Goal: Information Seeking & Learning: Learn about a topic

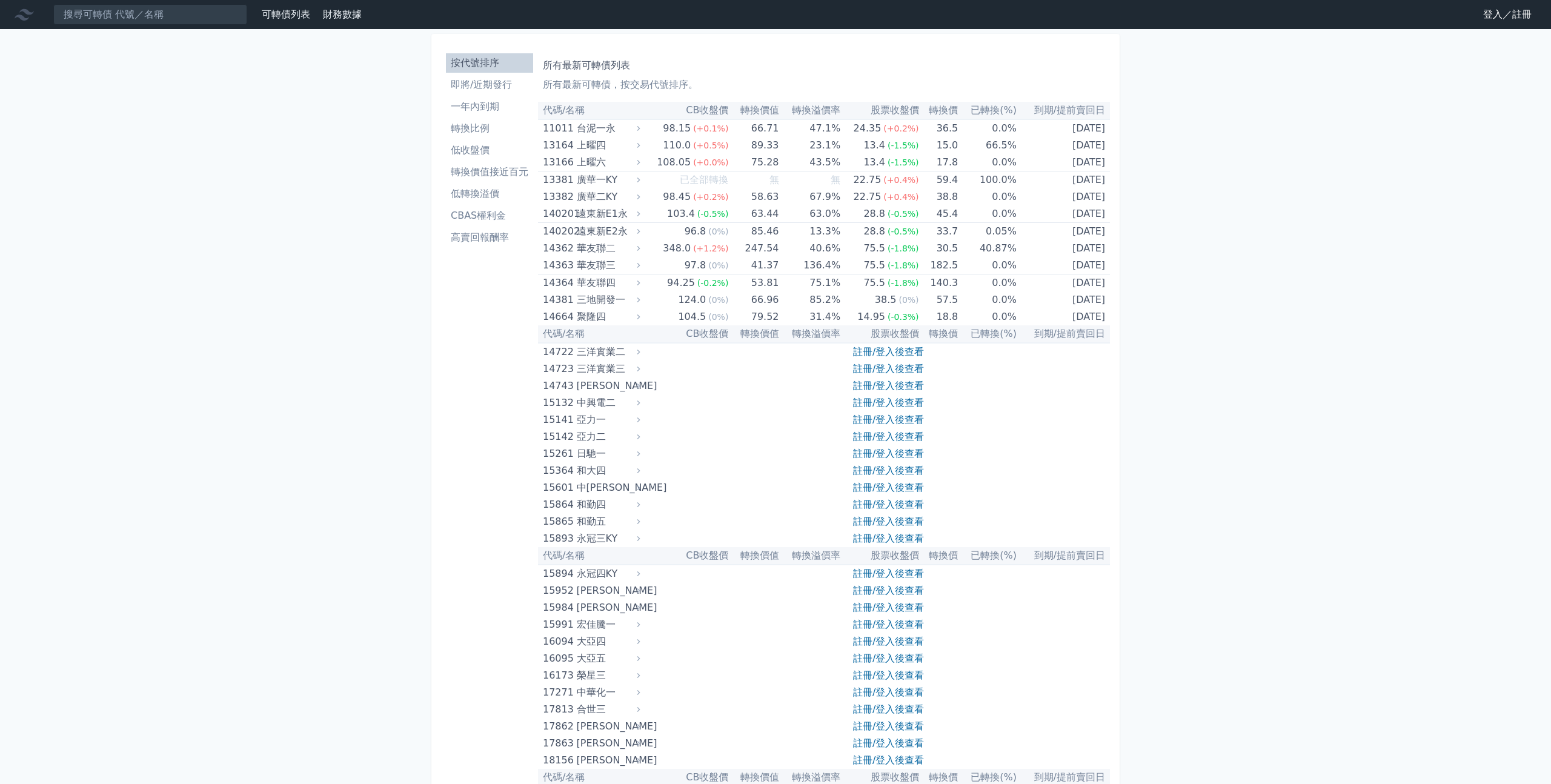
click at [893, 347] on link "註冊/登入後查看" at bounding box center [888, 352] width 71 height 12
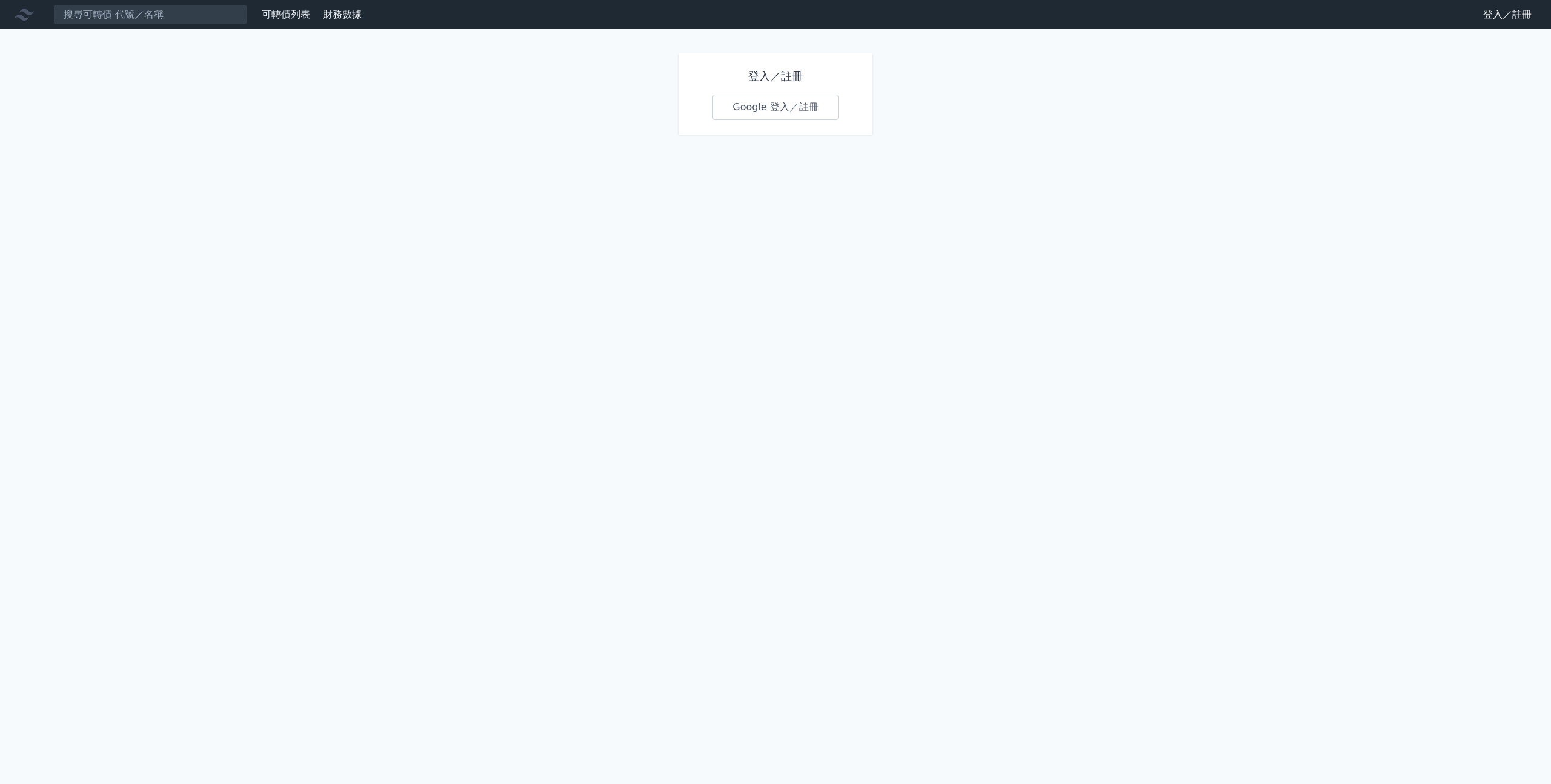
click at [762, 96] on link "Google 登入／註冊" at bounding box center [775, 107] width 126 height 25
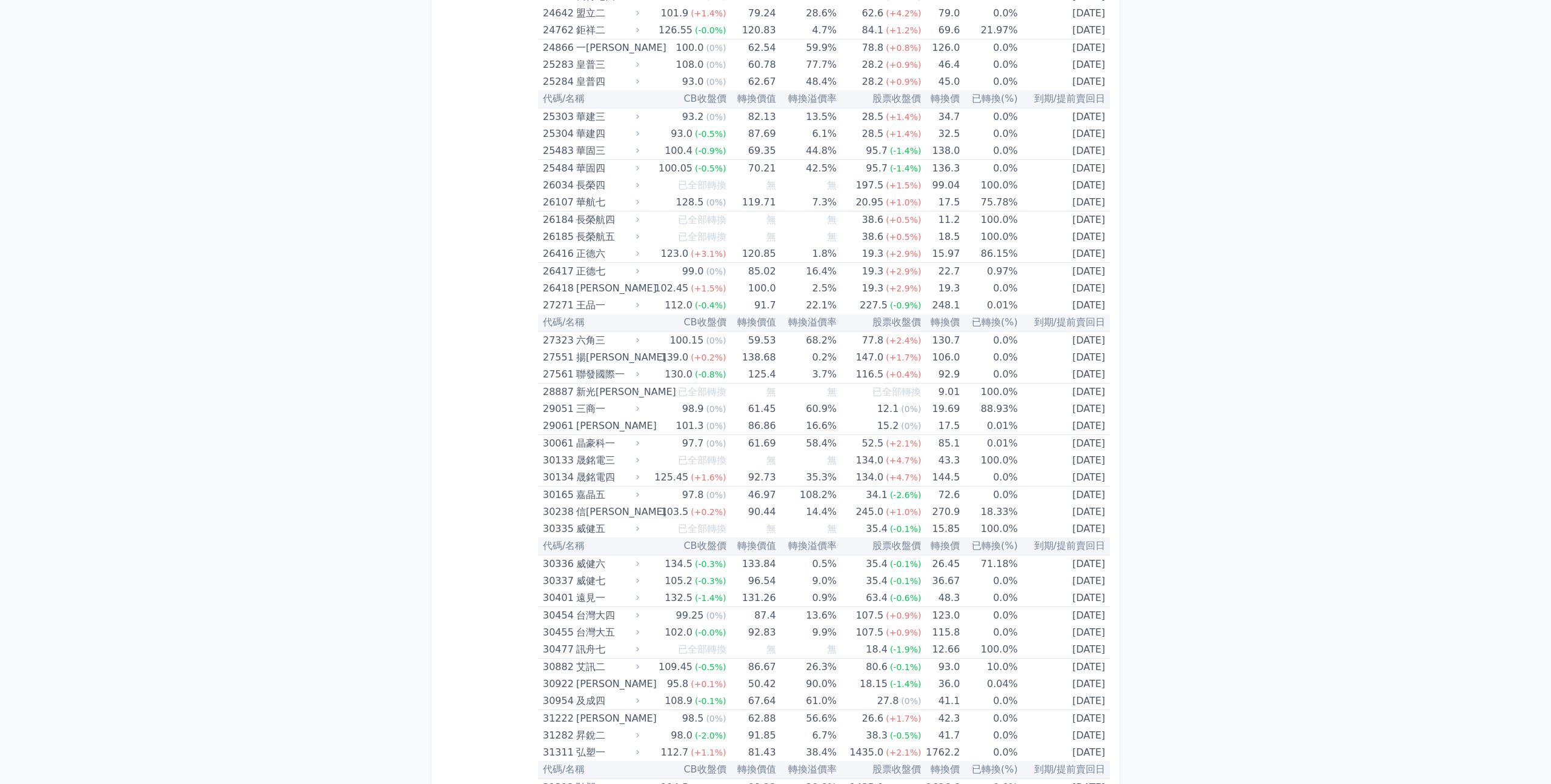
scroll to position [734, 0]
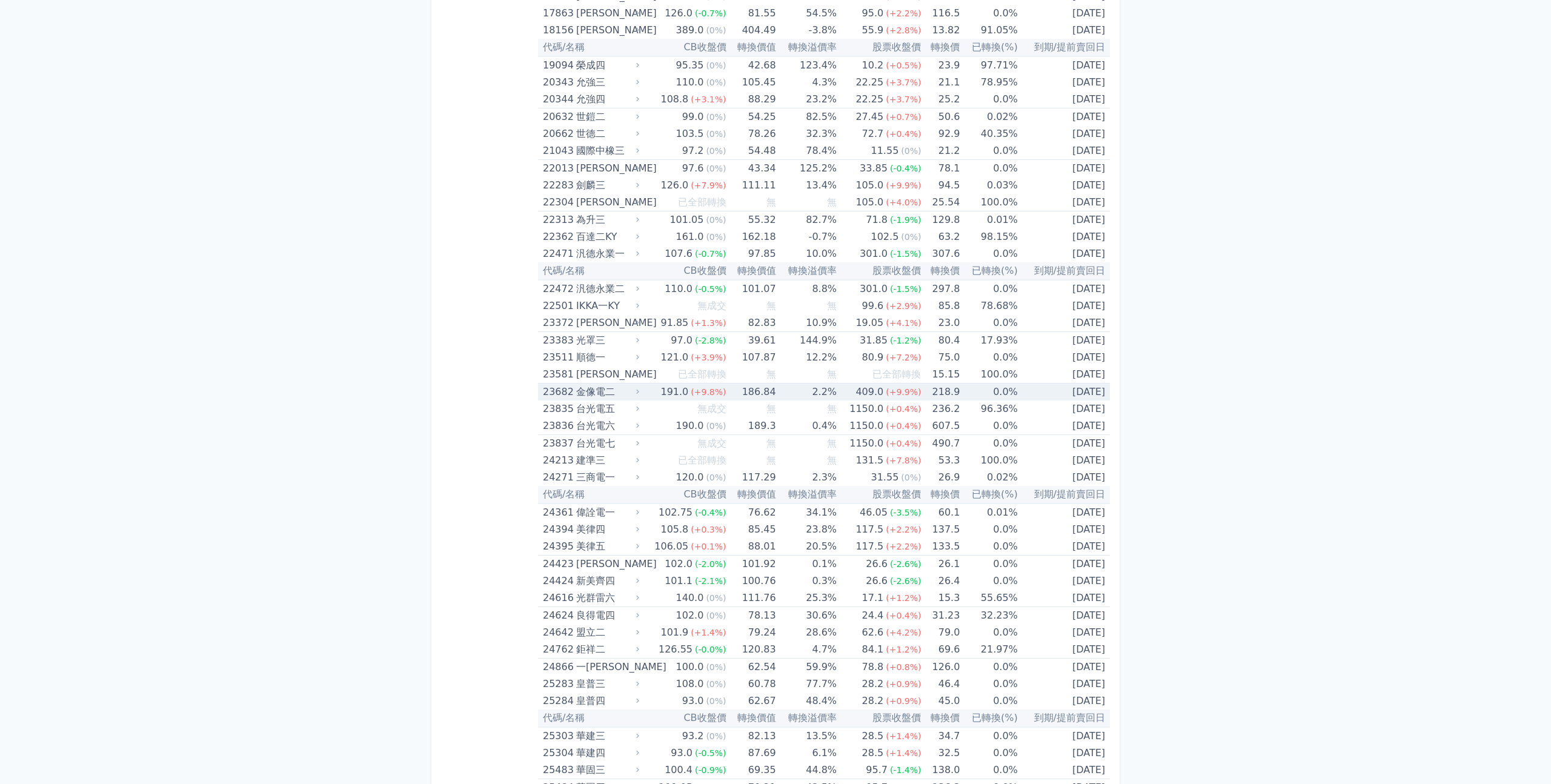
click at [830, 392] on td "2.2%" at bounding box center [806, 392] width 61 height 18
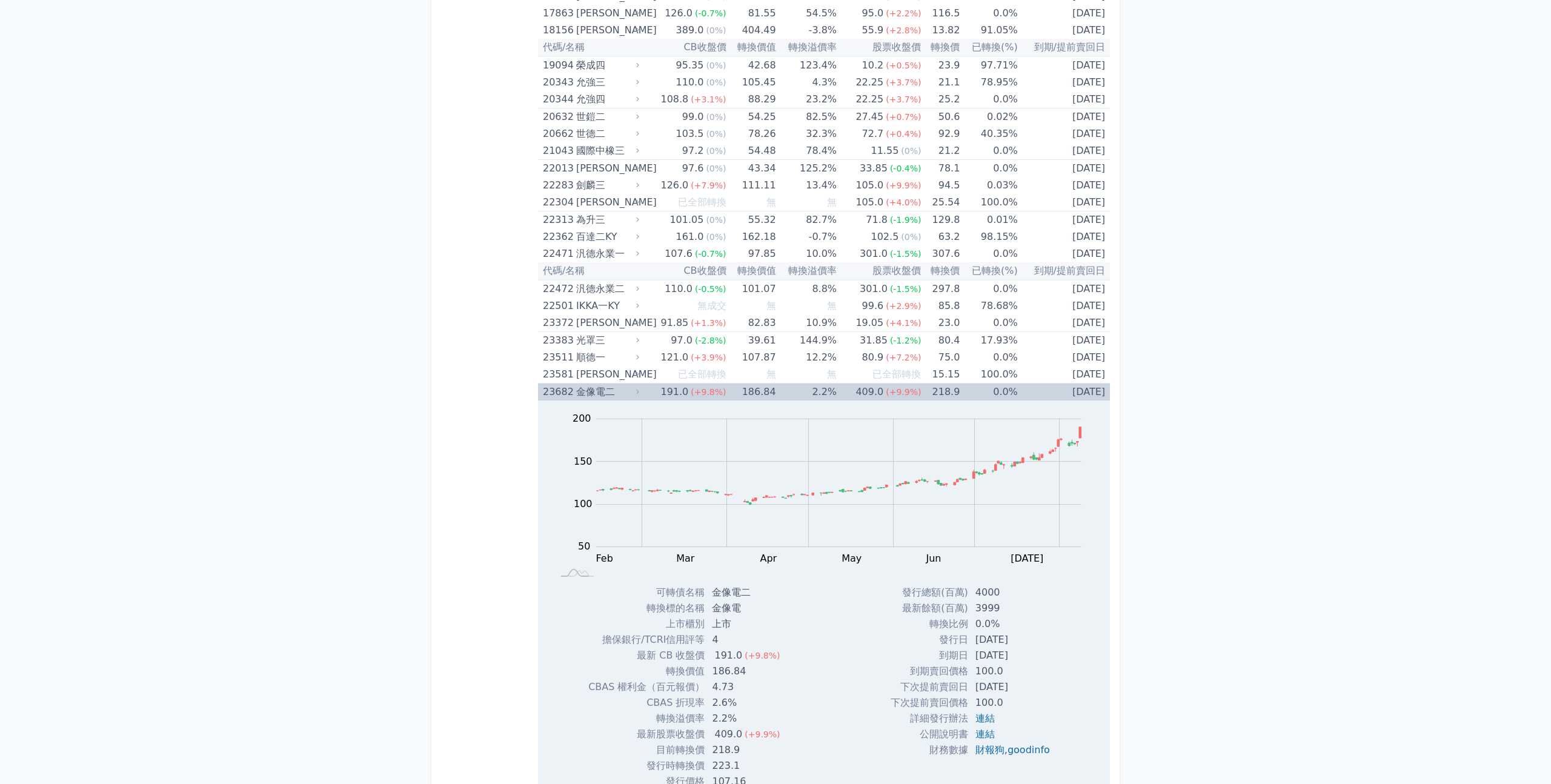
click at [705, 397] on div "(+9.8%)" at bounding box center [709, 392] width 35 height 17
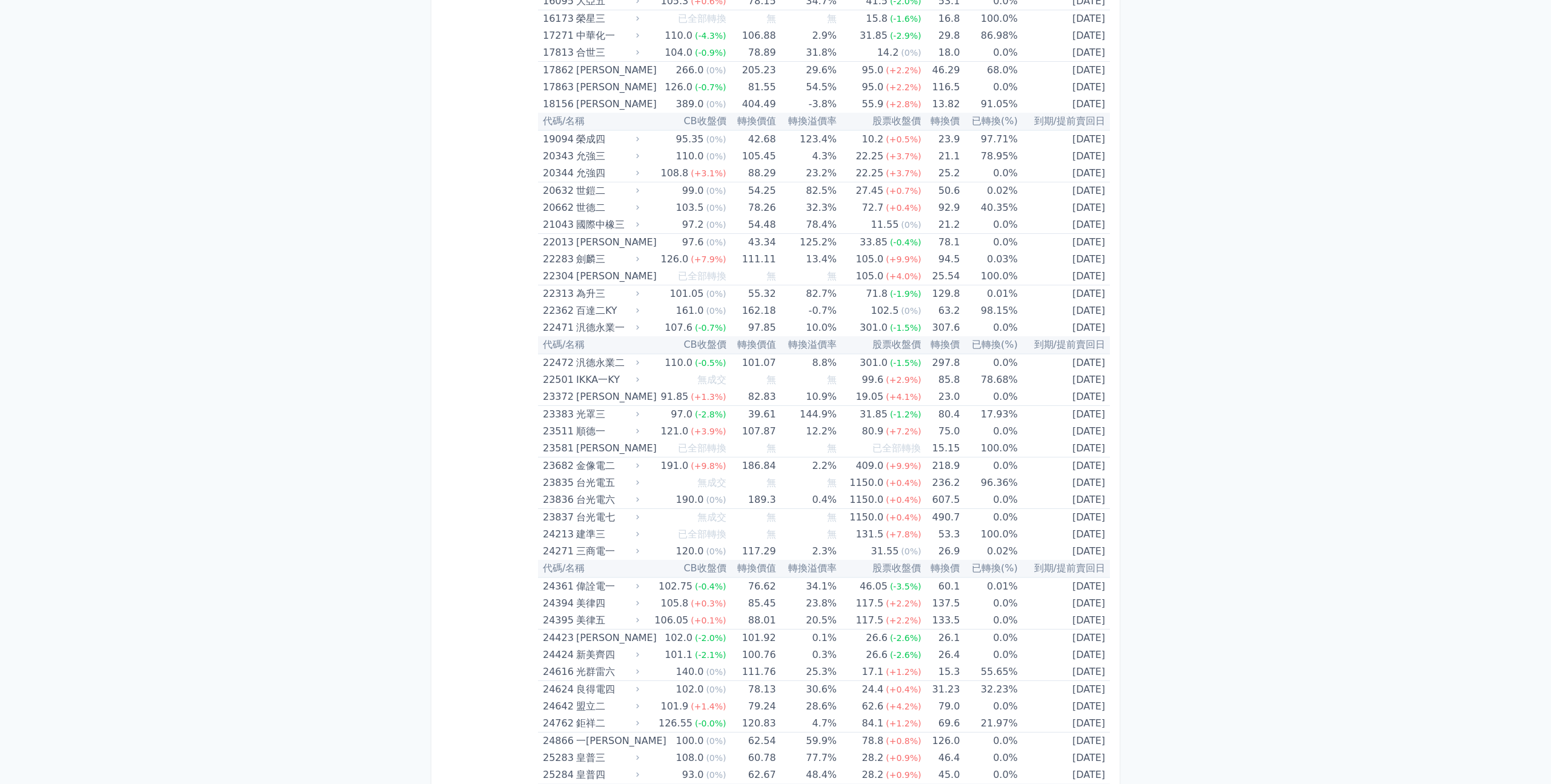
scroll to position [0, 0]
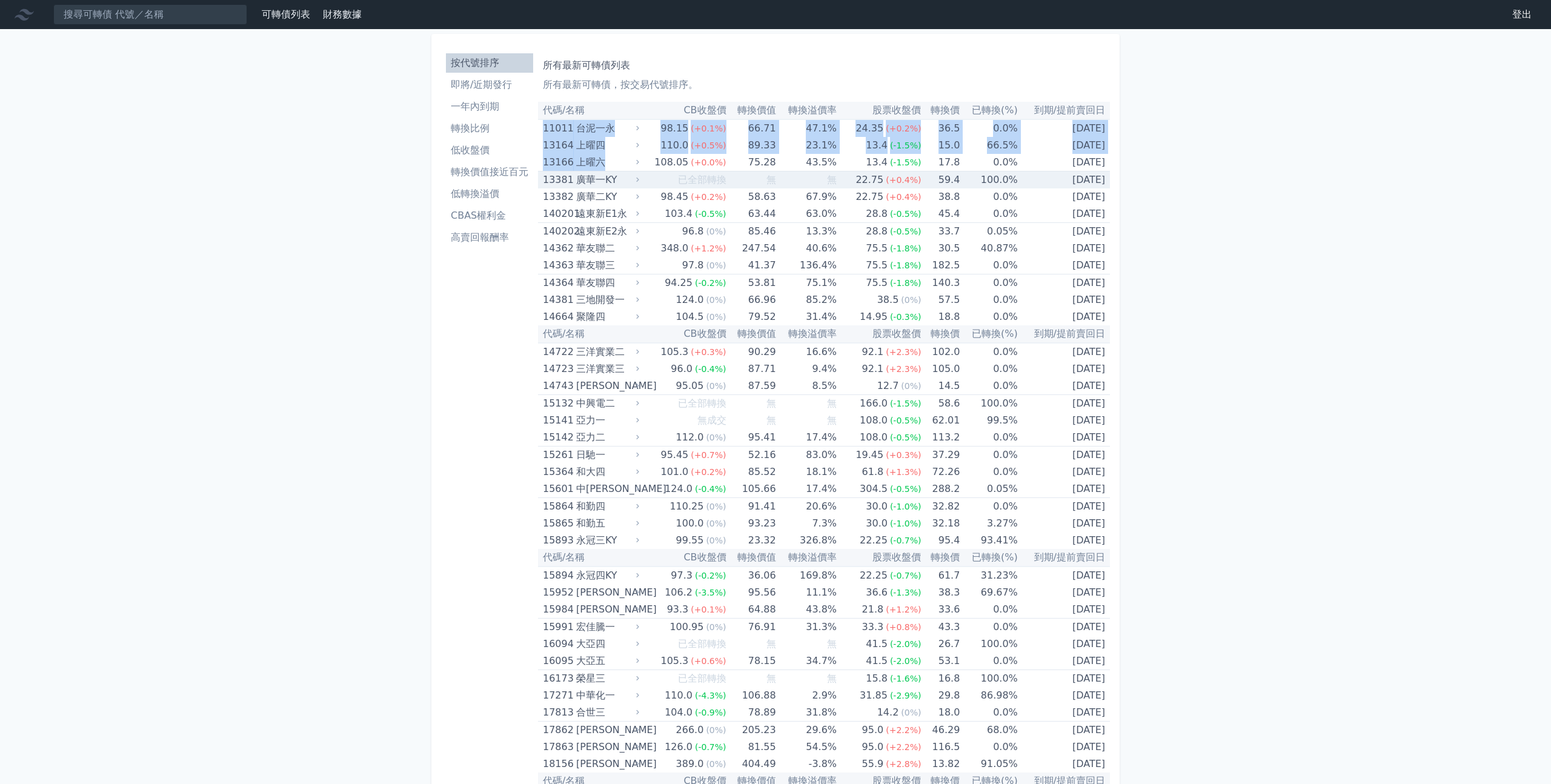
drag, startPoint x: 539, startPoint y: 129, endPoint x: 627, endPoint y: 150, distance: 90.5
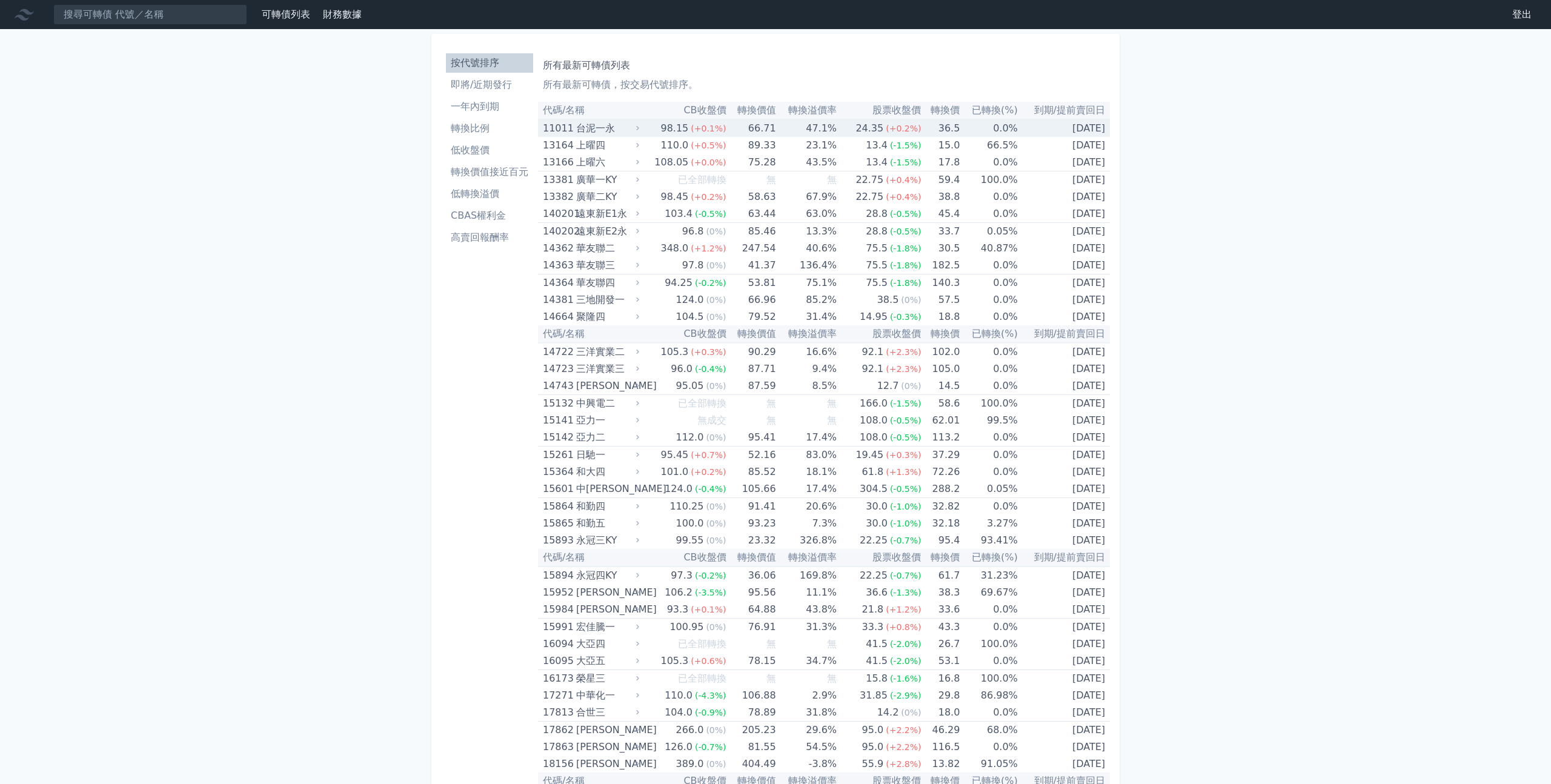
click at [638, 125] on icon at bounding box center [638, 129] width 8 height 8
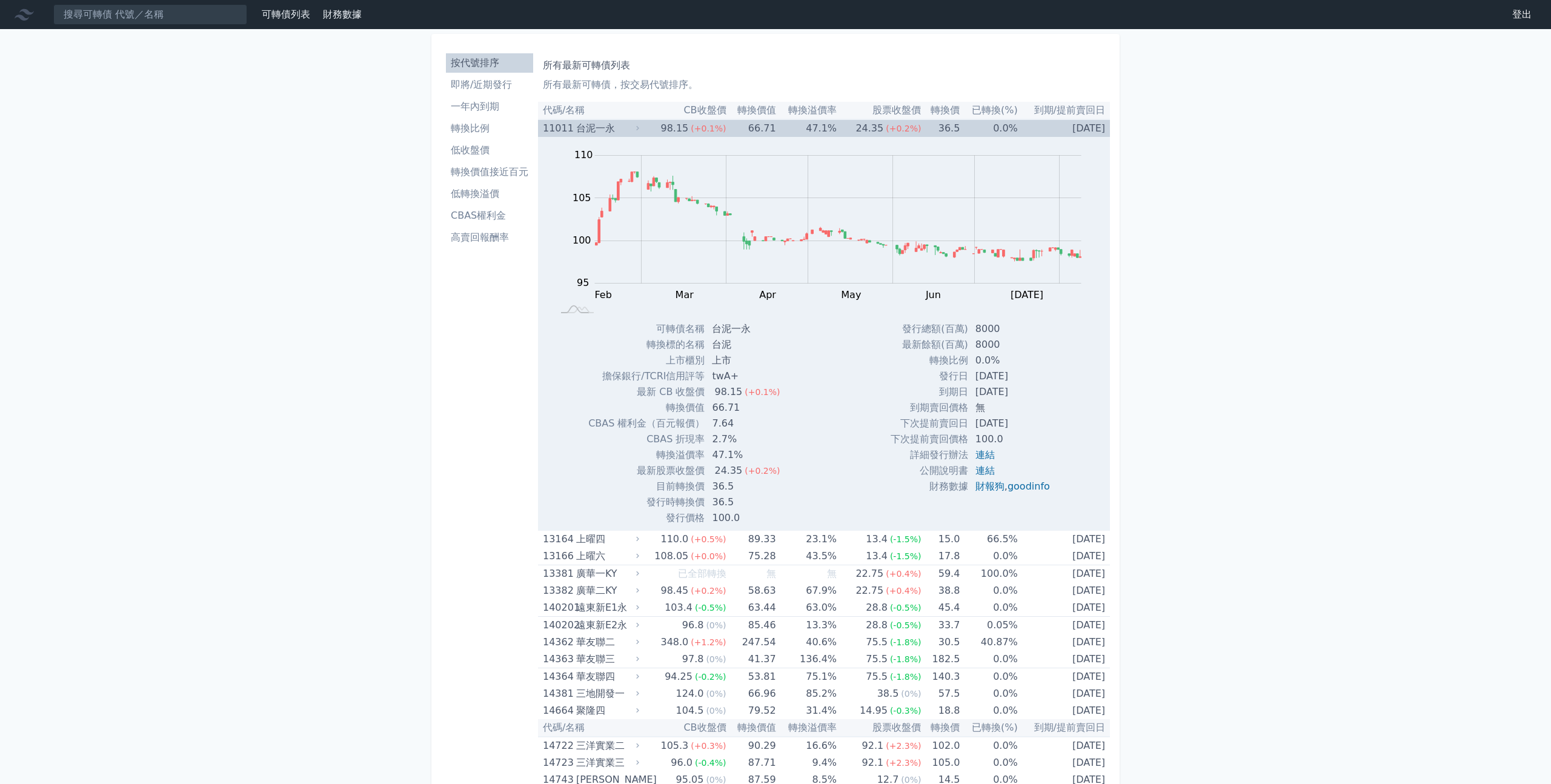
click at [640, 127] on icon at bounding box center [638, 129] width 8 height 8
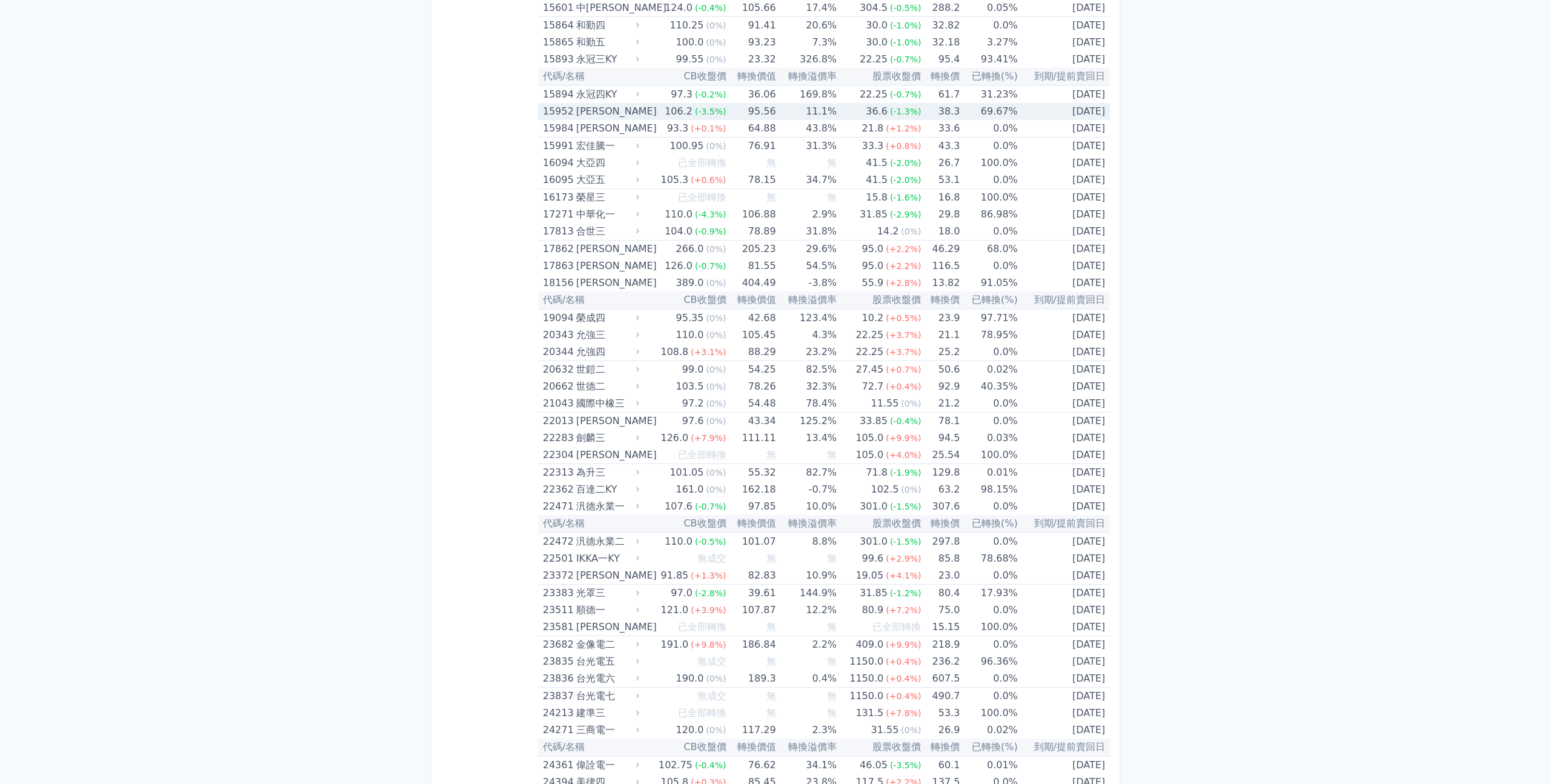
scroll to position [379, 0]
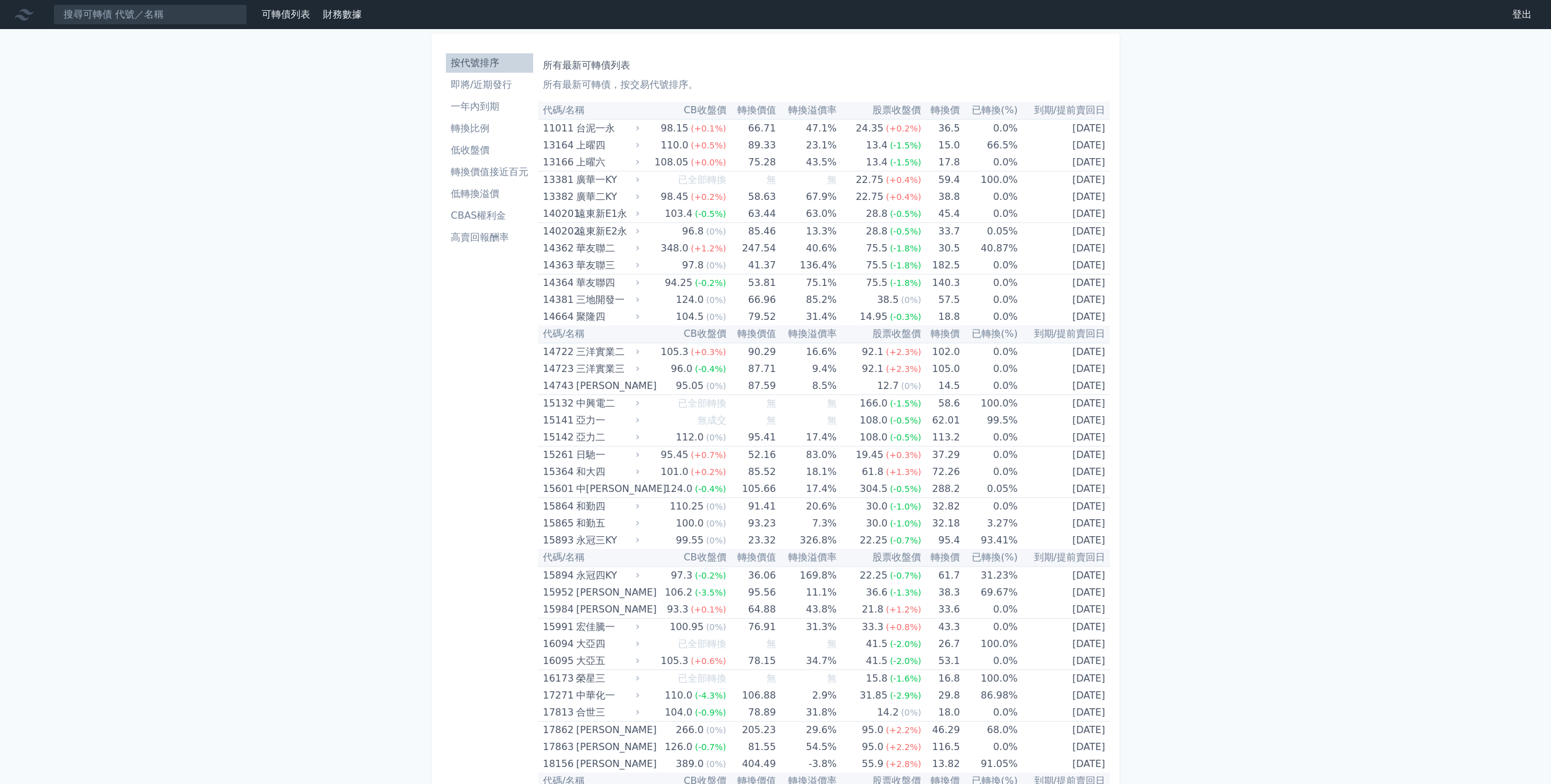
click at [297, 14] on link "可轉債列表" at bounding box center [286, 14] width 48 height 12
click at [289, 16] on link "可轉債列表" at bounding box center [286, 14] width 48 height 12
click at [331, 16] on link "財務數據" at bounding box center [342, 14] width 39 height 12
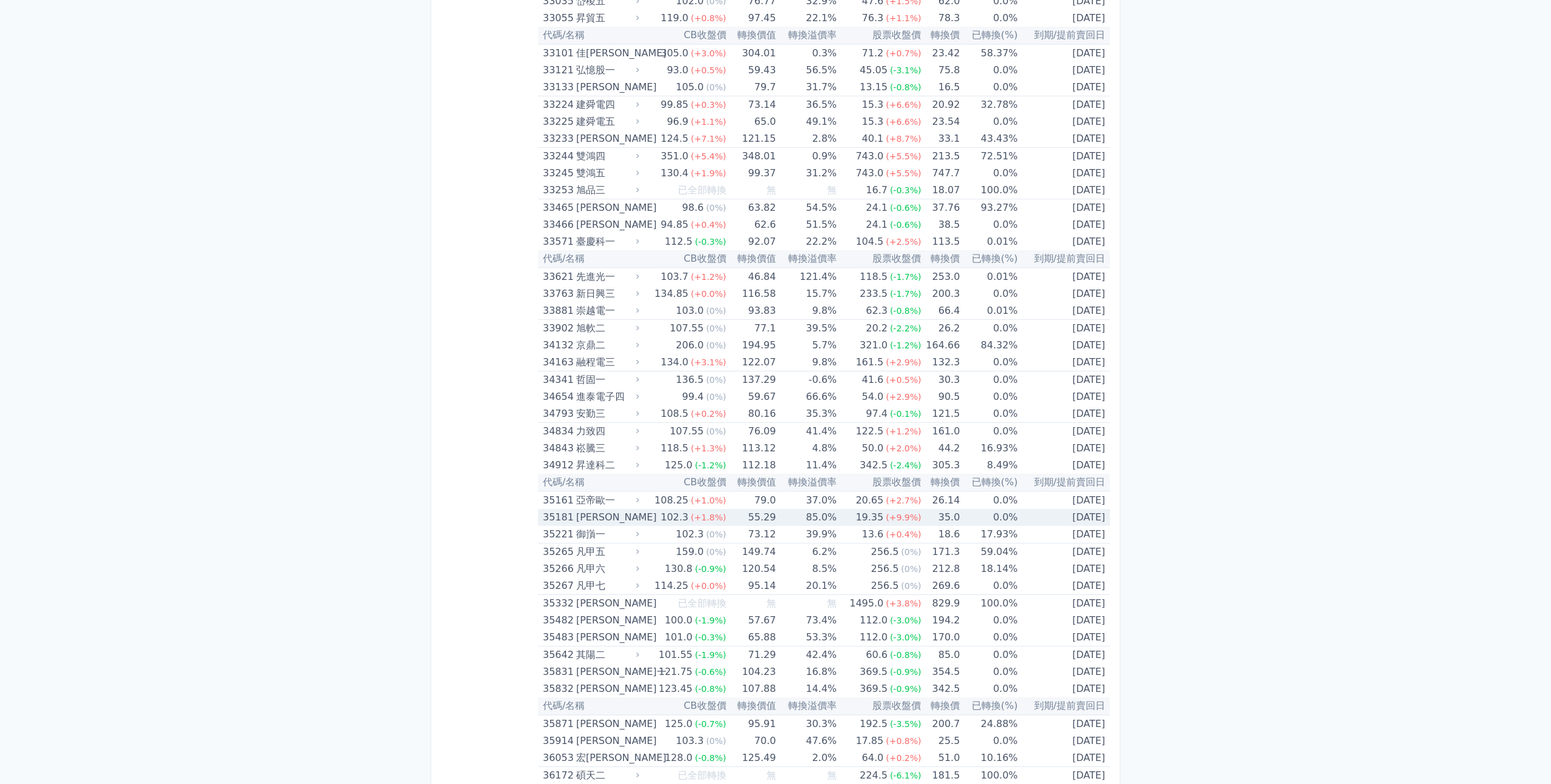
scroll to position [2313, 0]
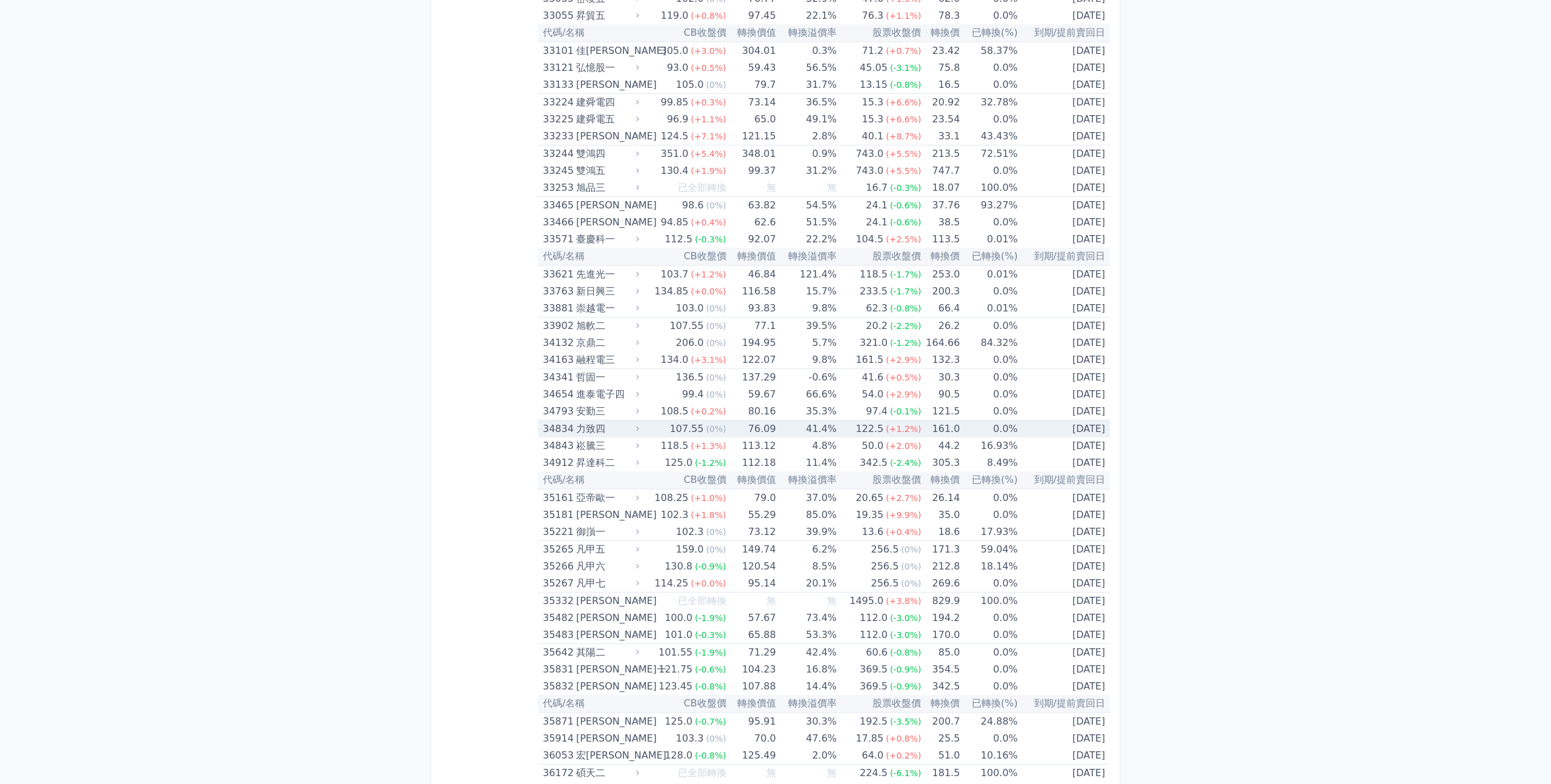
click at [774, 430] on td "76.09" at bounding box center [751, 429] width 50 height 18
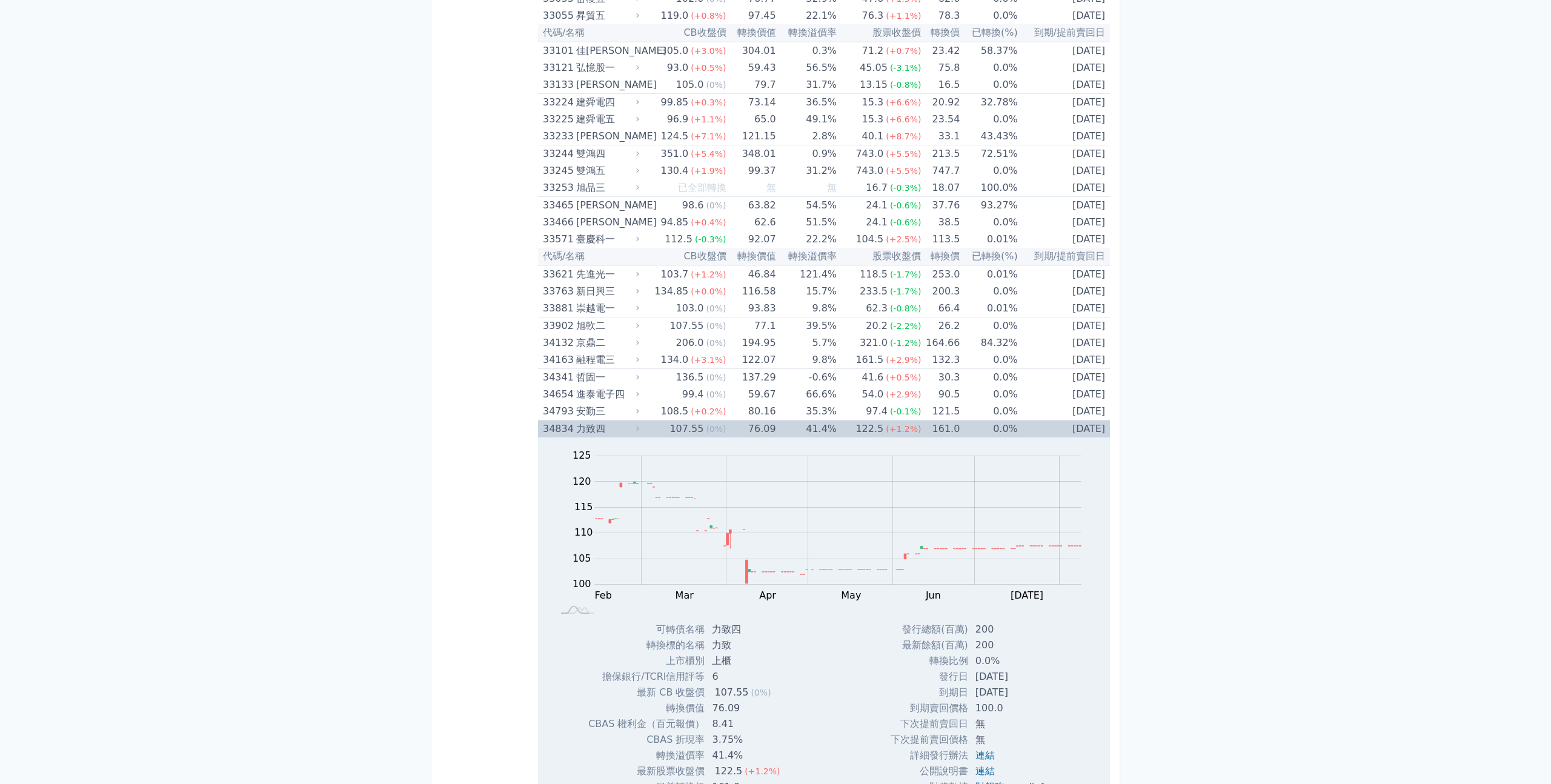
click at [774, 430] on td "76.09" at bounding box center [751, 429] width 50 height 18
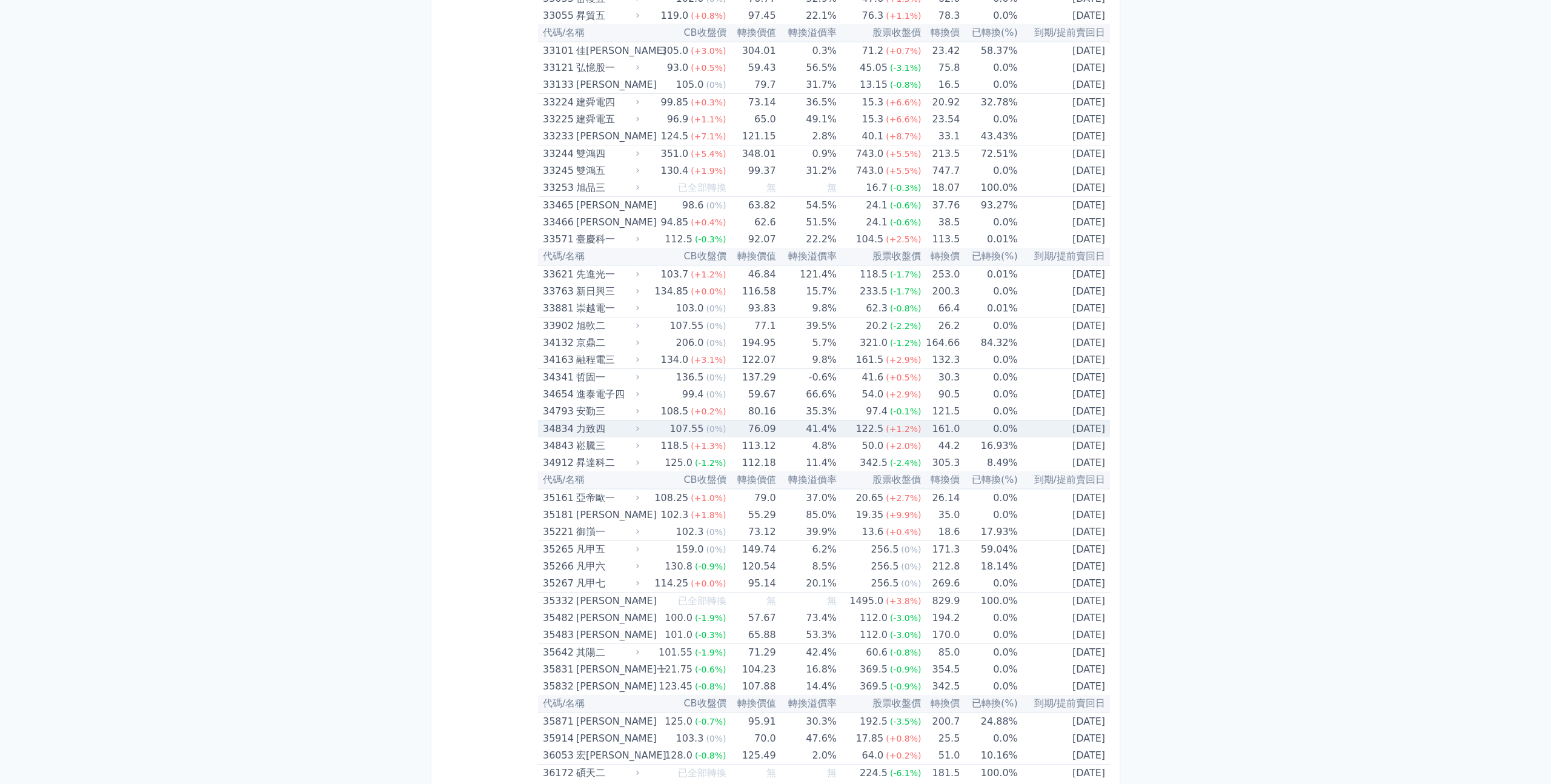
click at [770, 426] on td "76.09" at bounding box center [751, 429] width 50 height 18
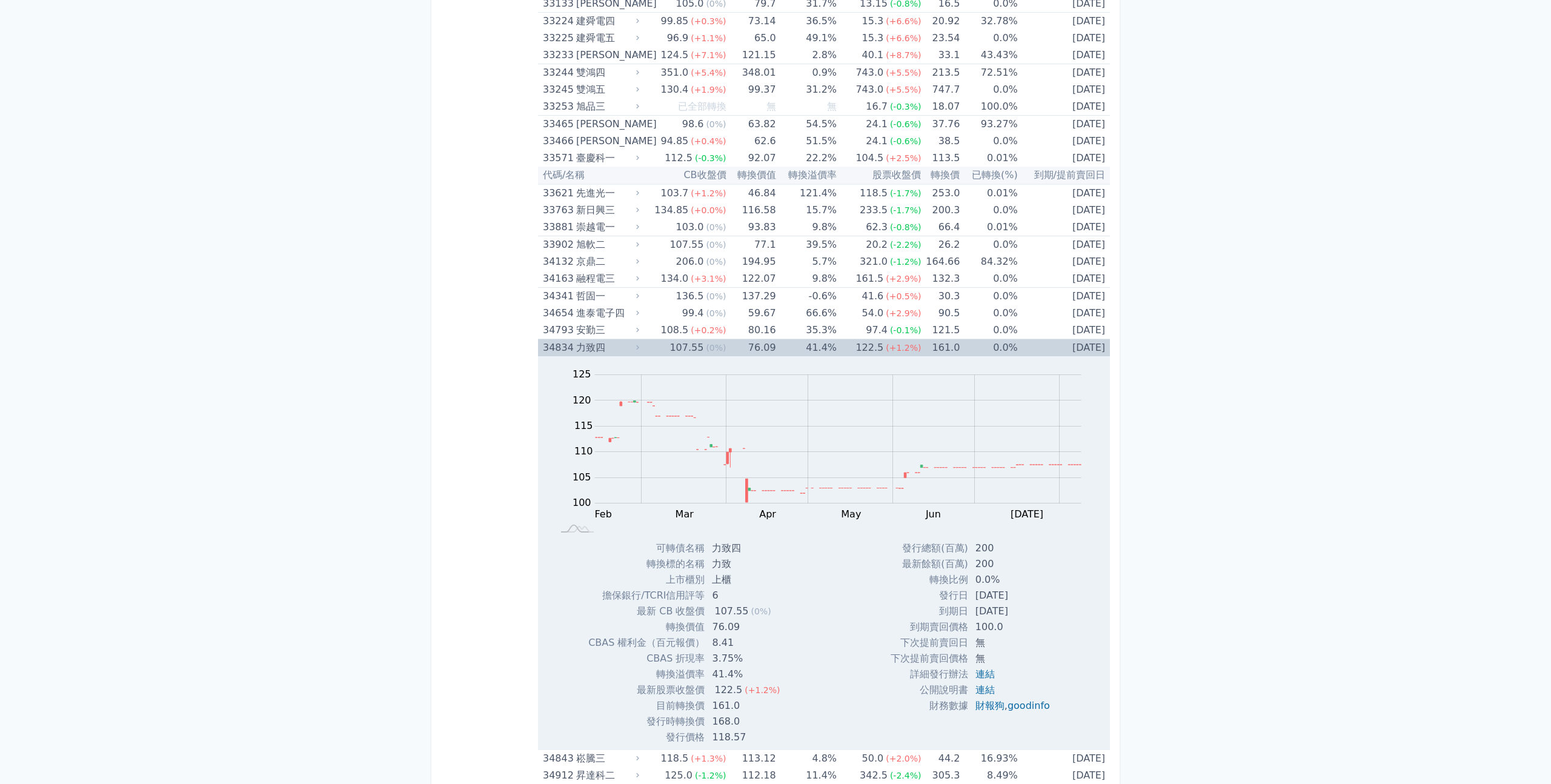
scroll to position [2394, 0]
click at [686, 347] on div "107.55" at bounding box center [686, 347] width 39 height 17
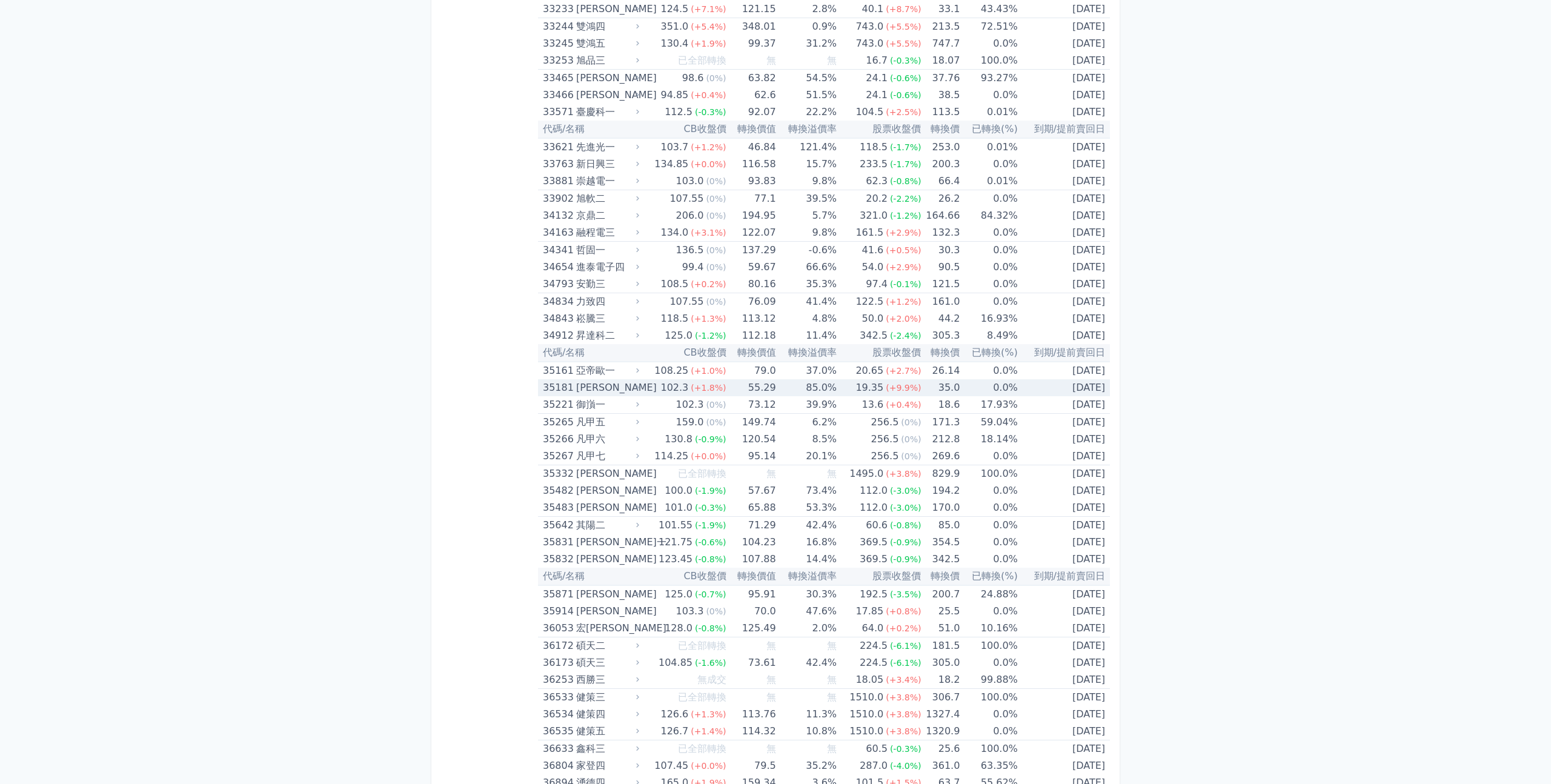
scroll to position [2444, 0]
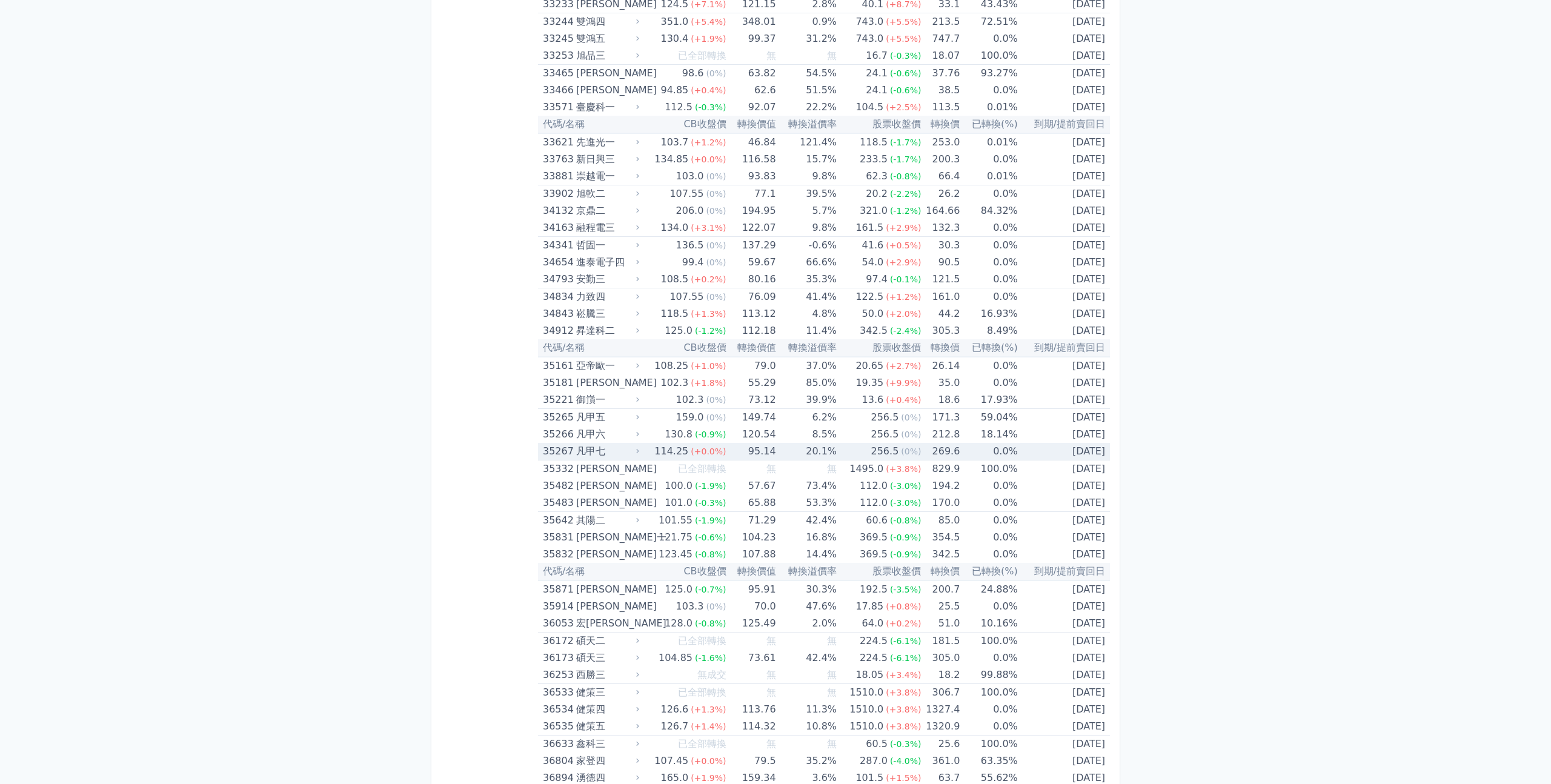
click at [688, 451] on div "114.25" at bounding box center [671, 451] width 39 height 17
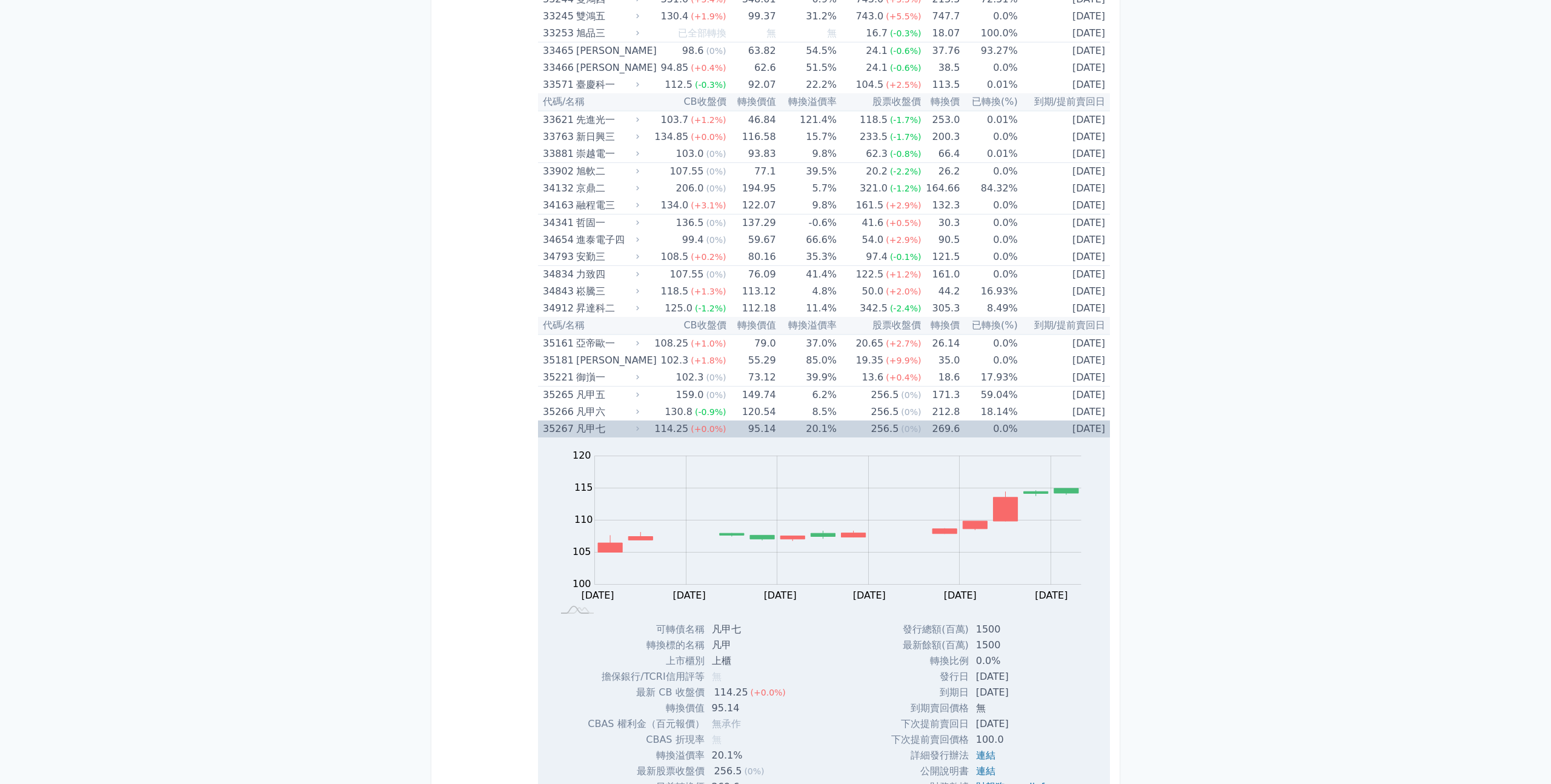
scroll to position [2476, 0]
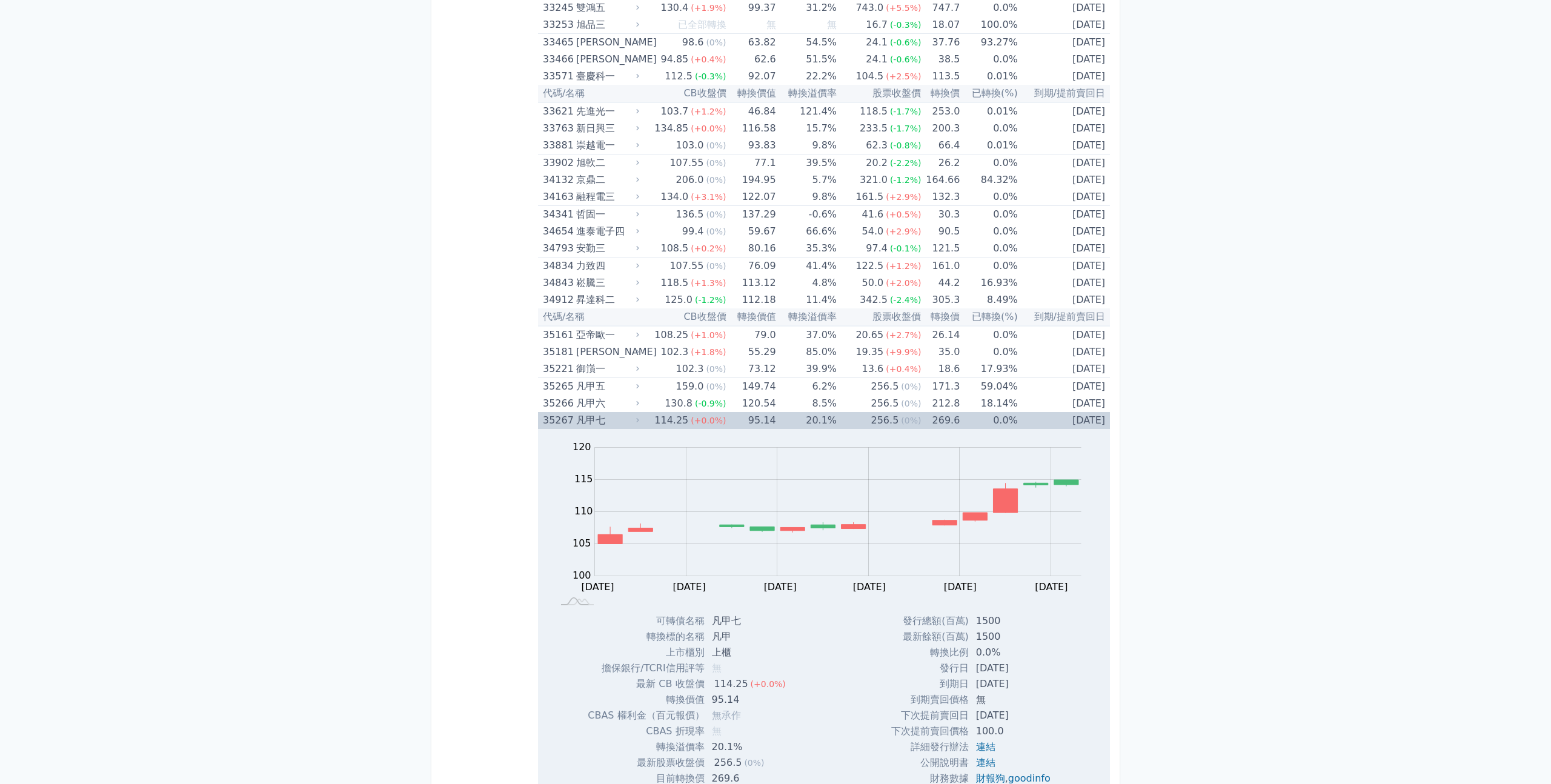
click at [690, 427] on div "114.25" at bounding box center [671, 420] width 39 height 17
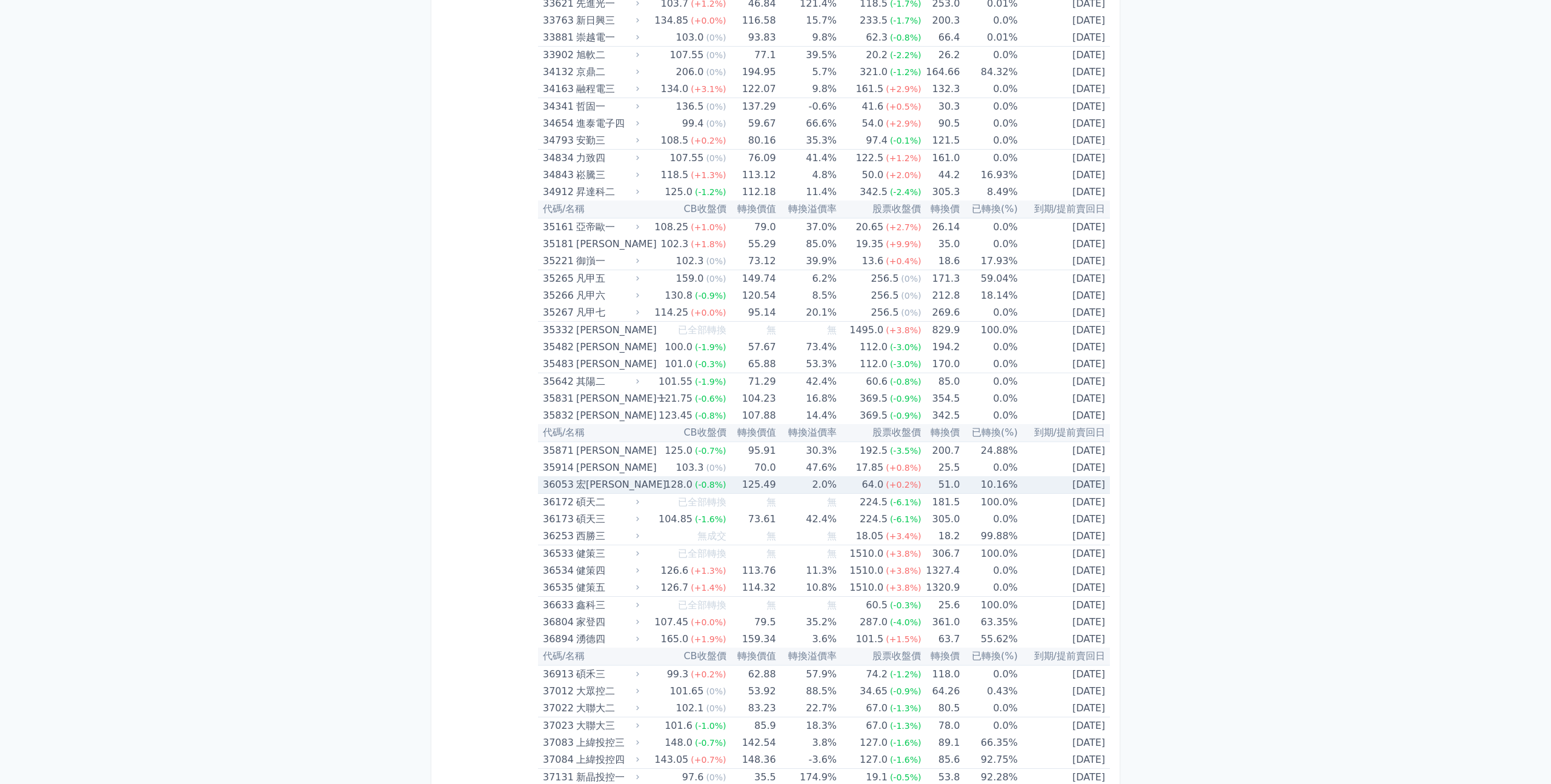
scroll to position [2583, 0]
click at [697, 471] on div "103.3" at bounding box center [690, 468] width 33 height 17
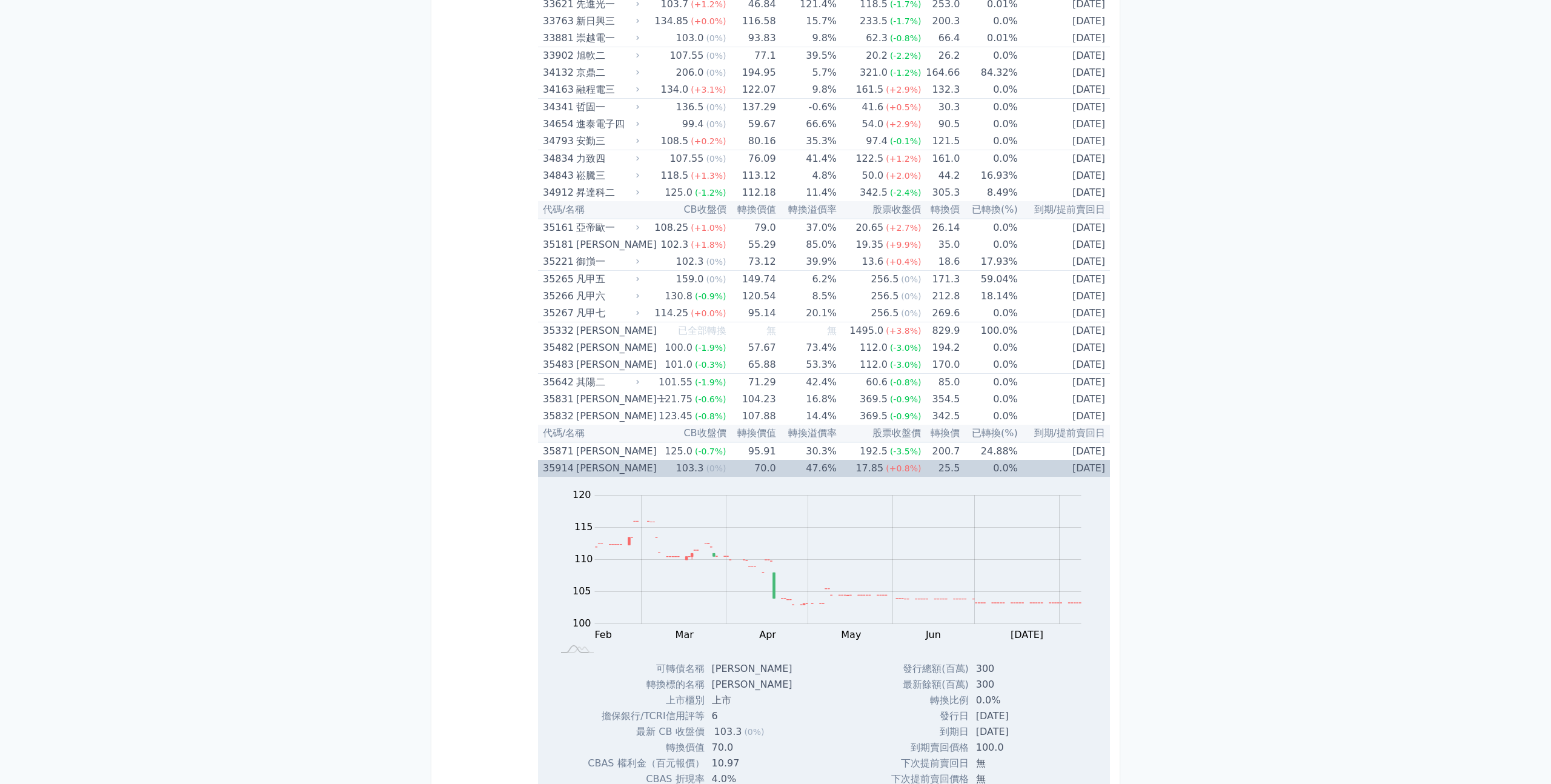
click at [697, 471] on div "103.3" at bounding box center [690, 468] width 33 height 17
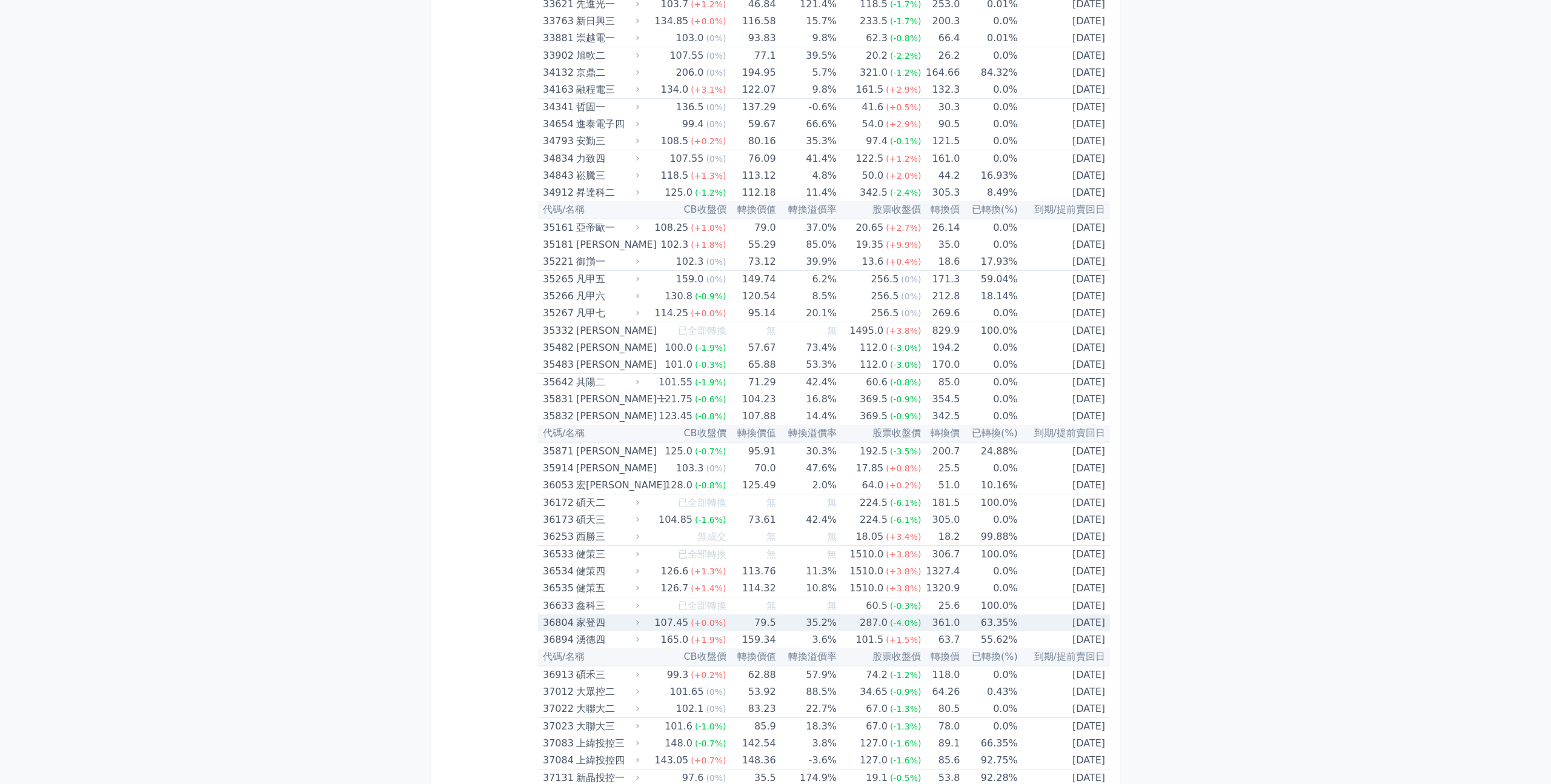
click at [677, 619] on div "107.45" at bounding box center [671, 622] width 39 height 17
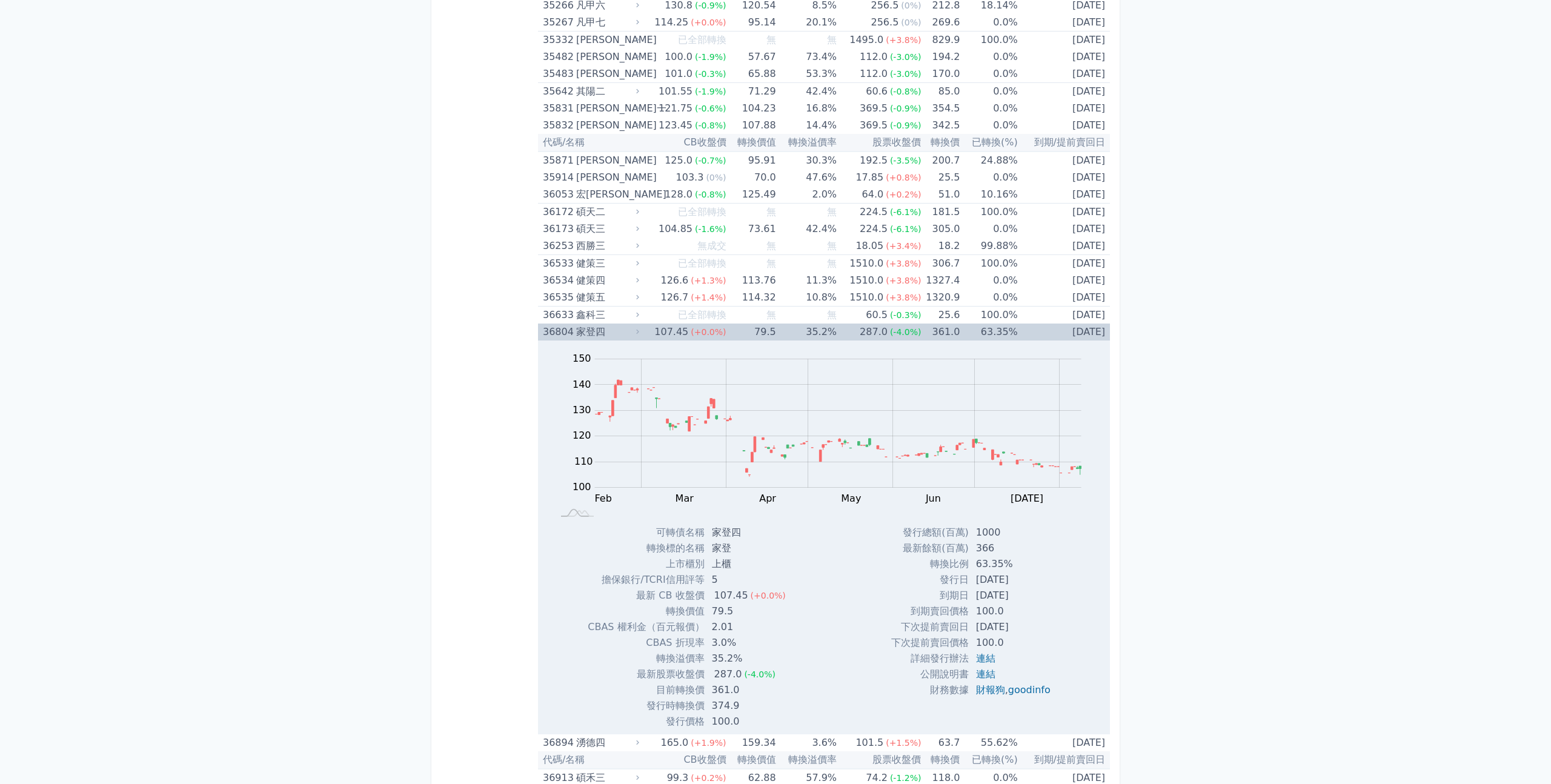
scroll to position [2878, 0]
drag, startPoint x: 716, startPoint y: 526, endPoint x: 730, endPoint y: 526, distance: 14.0
click at [730, 526] on td "家登四" at bounding box center [750, 528] width 91 height 16
drag, startPoint x: 712, startPoint y: 526, endPoint x: 729, endPoint y: 528, distance: 17.1
click at [729, 528] on td "家登四" at bounding box center [750, 528] width 91 height 16
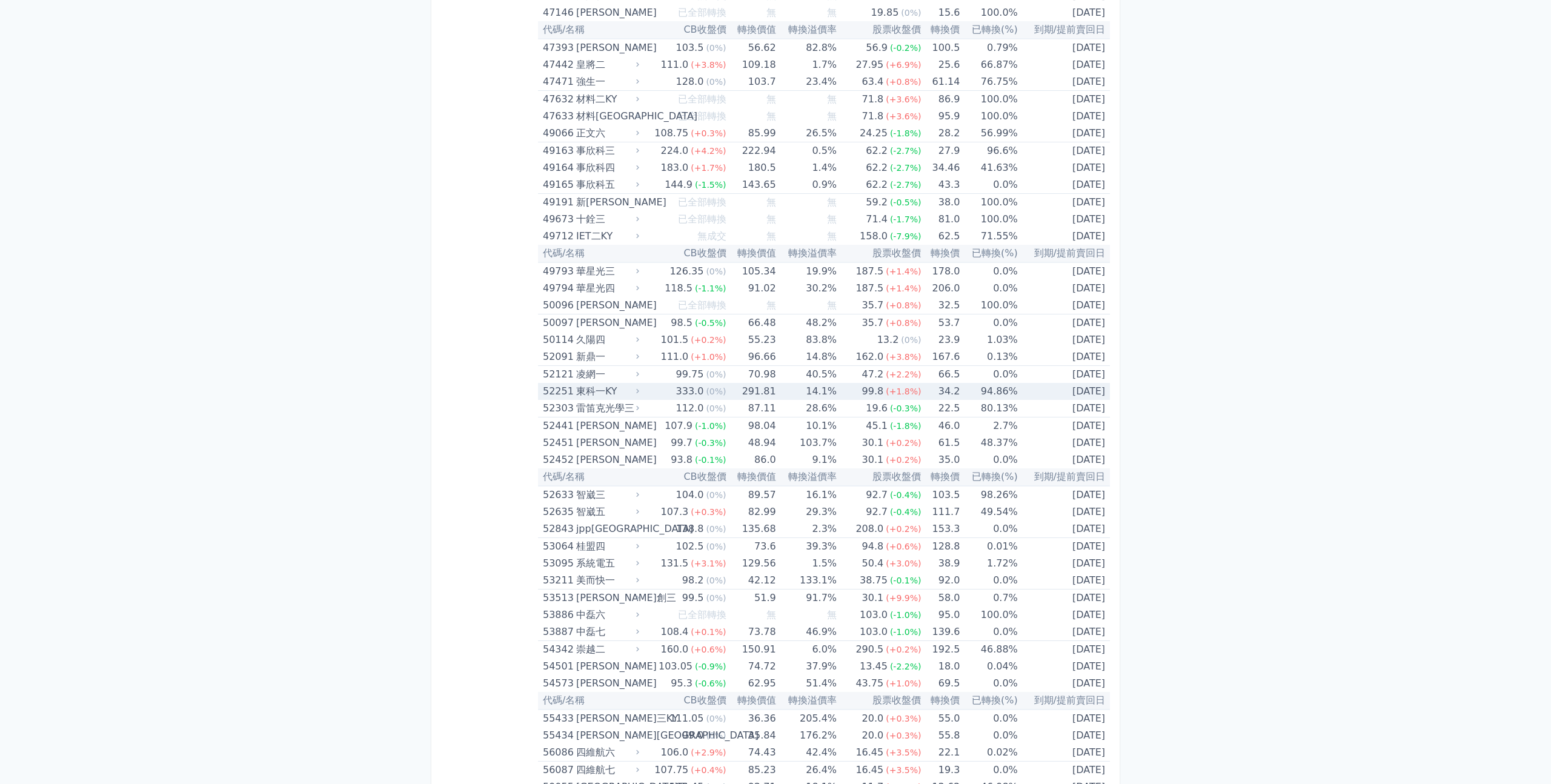
scroll to position [3896, 0]
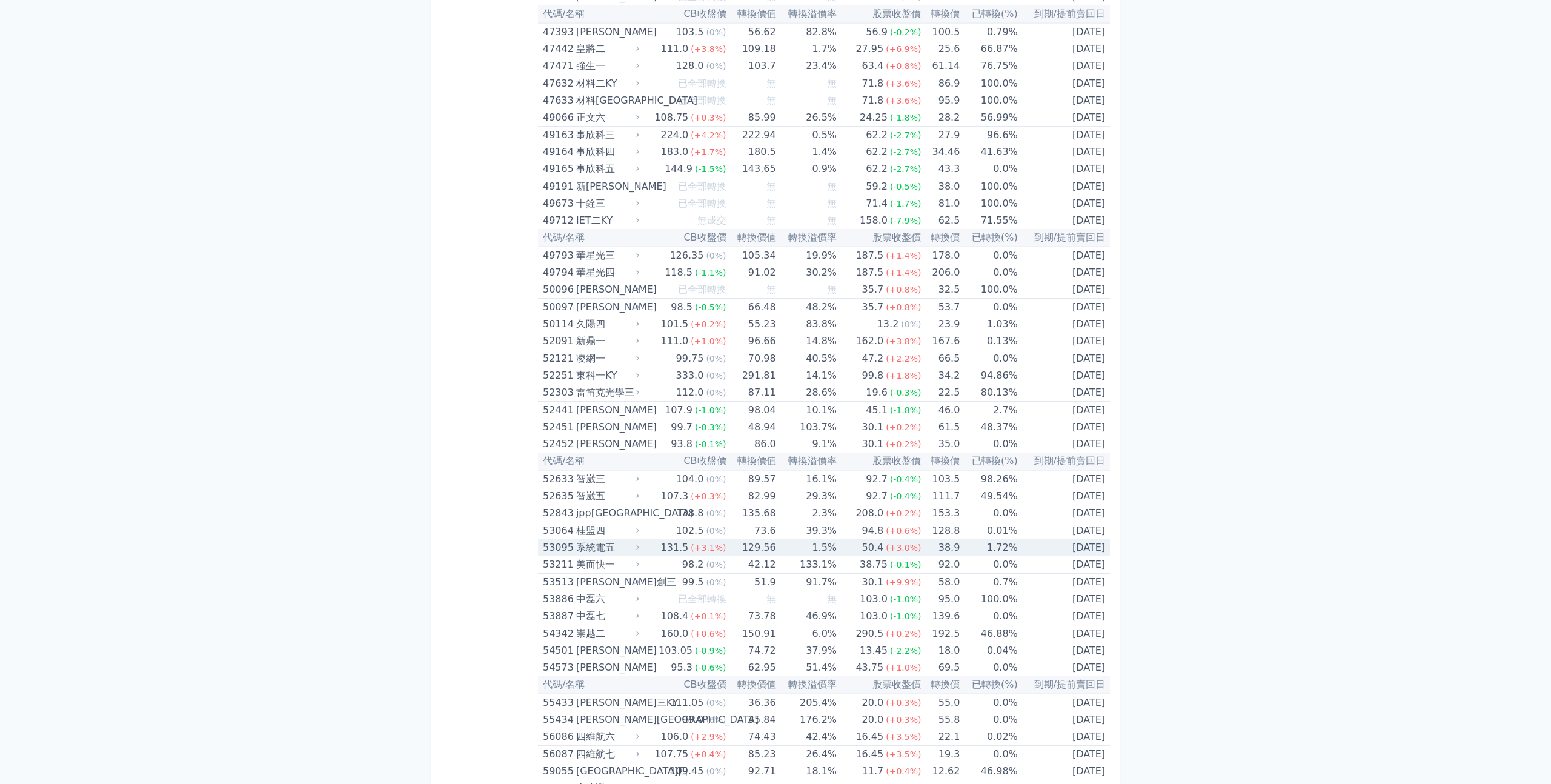
click at [616, 543] on div "系統電五" at bounding box center [606, 547] width 61 height 17
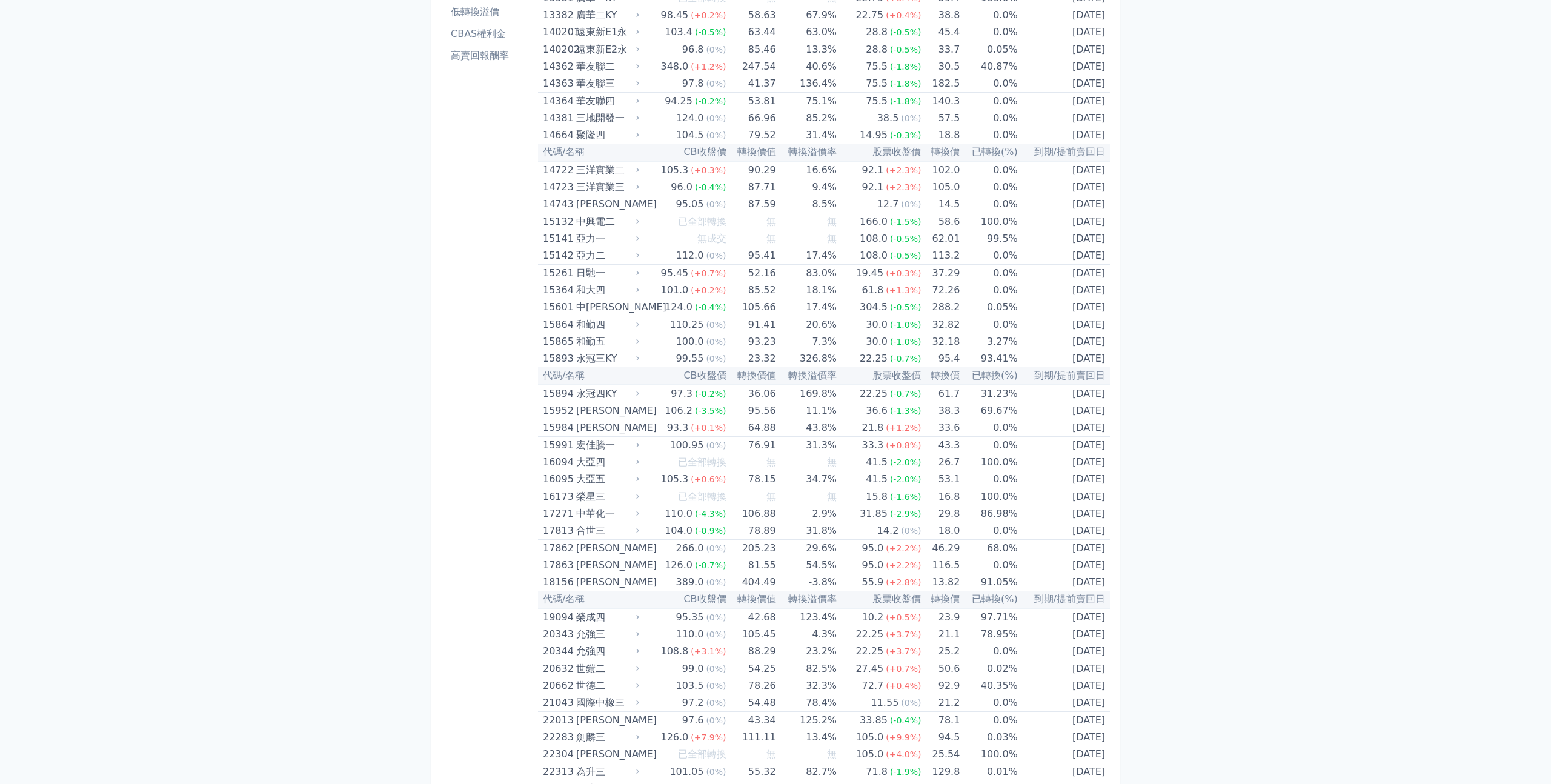
scroll to position [0, 0]
